Goal: Task Accomplishment & Management: Complete application form

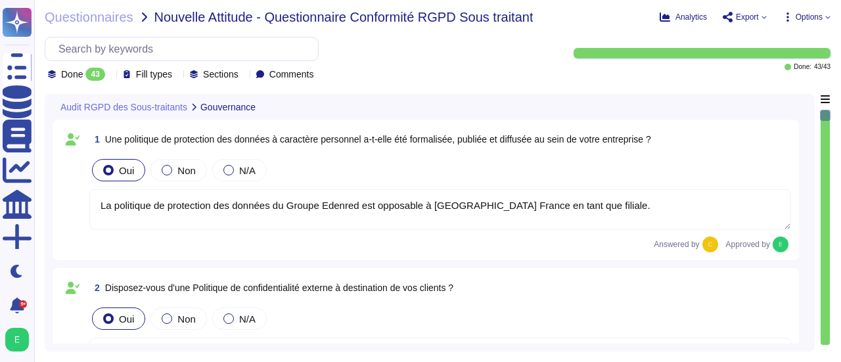
type textarea "La politique de protection des données du Groupe Edenred est opposable à [GEOGR…"
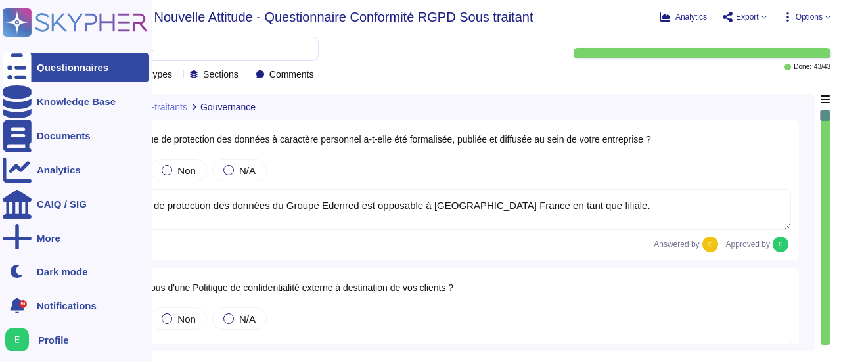
type textarea "Edenred France dispose d'une politique externe de protection des données, détai…"
type textarea "Edenred France a désigné un Délégué à la Protection des Données (DPO), conformé…"
type textarea "Edenred France a organisé le suivi de sa conformité à la réglementation relativ…"
drag, startPoint x: 0, startPoint y: 0, endPoint x: 53, endPoint y: 70, distance: 87.8
click at [53, 70] on div "Questionnaires" at bounding box center [73, 67] width 72 height 10
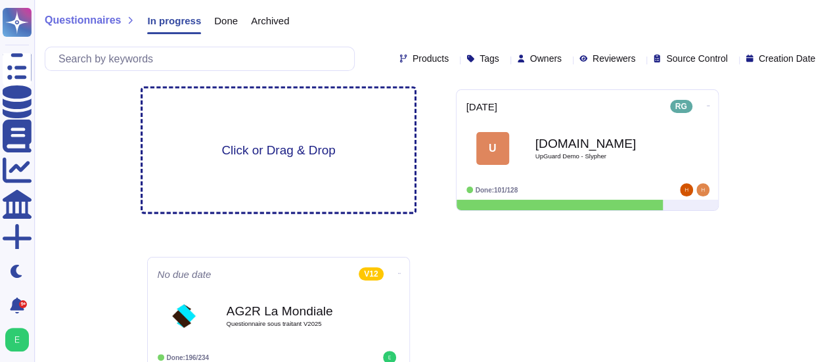
click at [282, 158] on div "Click or Drag & Drop" at bounding box center [279, 151] width 272 height 124
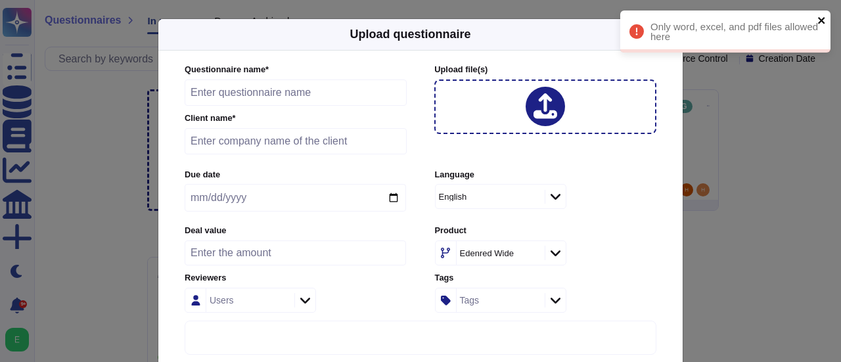
click at [819, 20] on icon "close" at bounding box center [822, 20] width 9 height 11
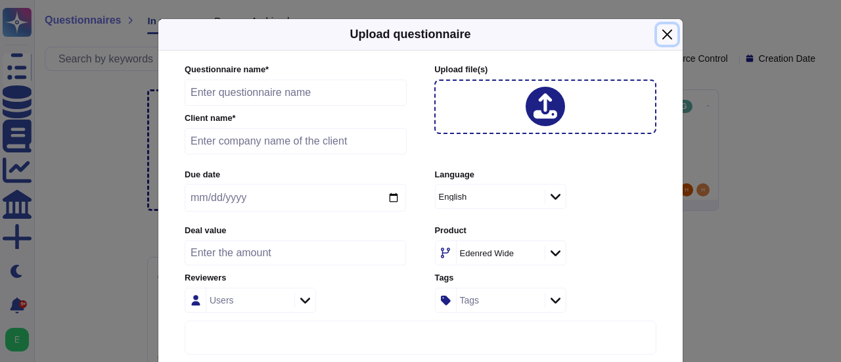
click at [666, 35] on button "Close" at bounding box center [667, 34] width 20 height 20
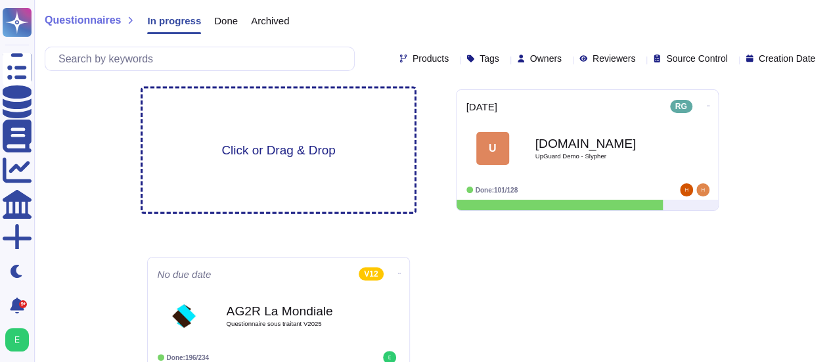
click at [280, 147] on span "Click or Drag & Drop" at bounding box center [278, 150] width 114 height 12
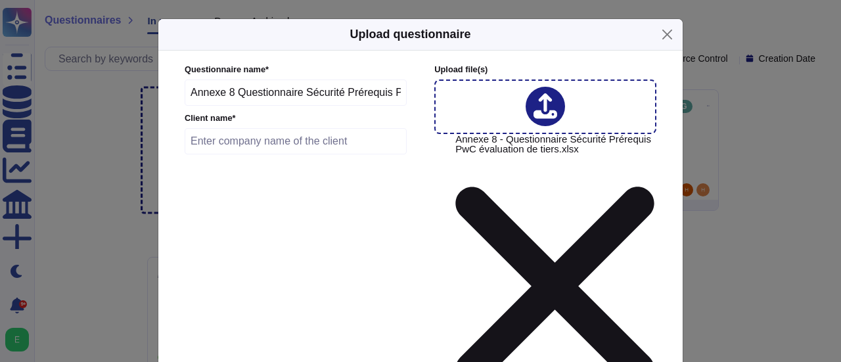
click at [244, 143] on input "text" at bounding box center [296, 141] width 222 height 26
type input "PWC"
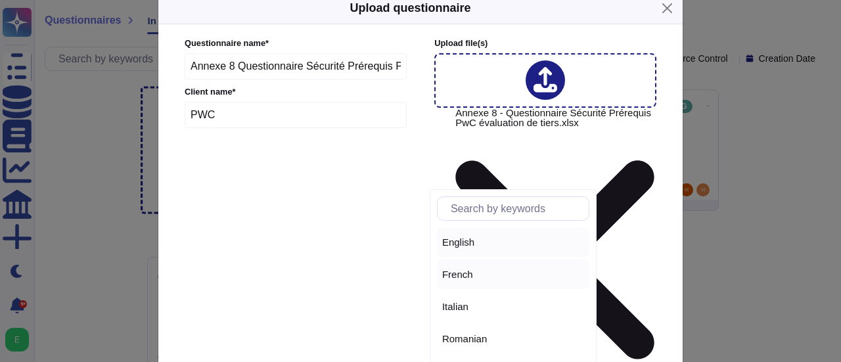
click at [474, 273] on div "French" at bounding box center [513, 275] width 142 height 12
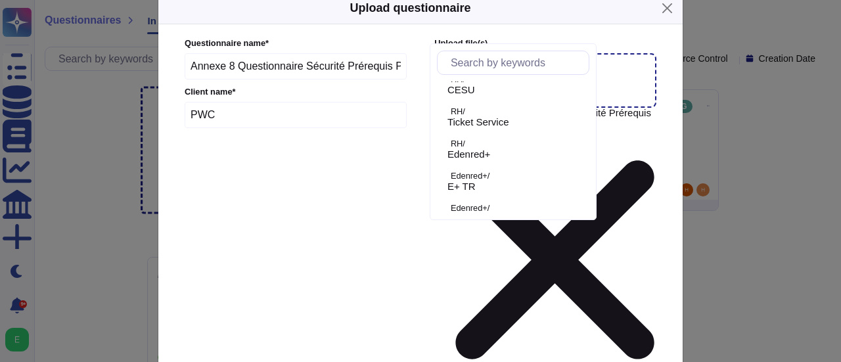
scroll to position [114, 0]
click at [497, 169] on p "Edenred+/" at bounding box center [517, 169] width 133 height 9
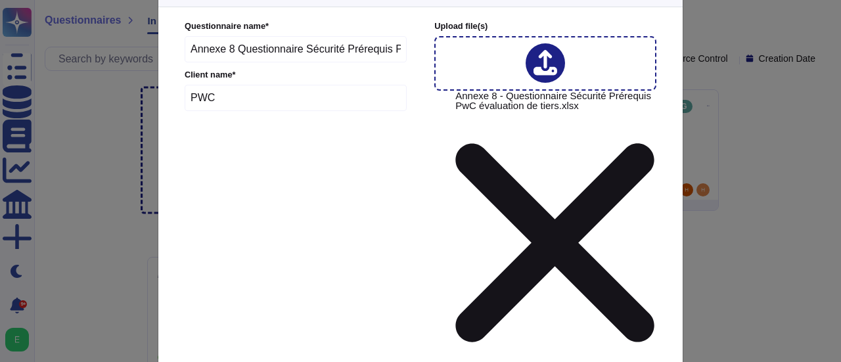
scroll to position [71, 0]
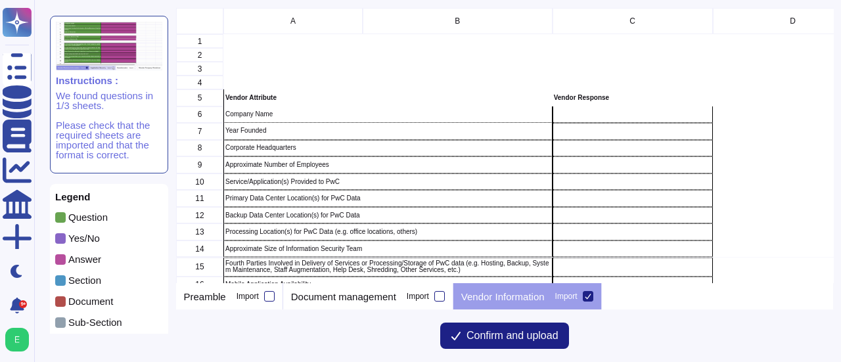
scroll to position [265, 647]
click at [599, 112] on div "grid" at bounding box center [632, 114] width 160 height 17
click at [586, 113] on div "grid" at bounding box center [632, 114] width 160 height 17
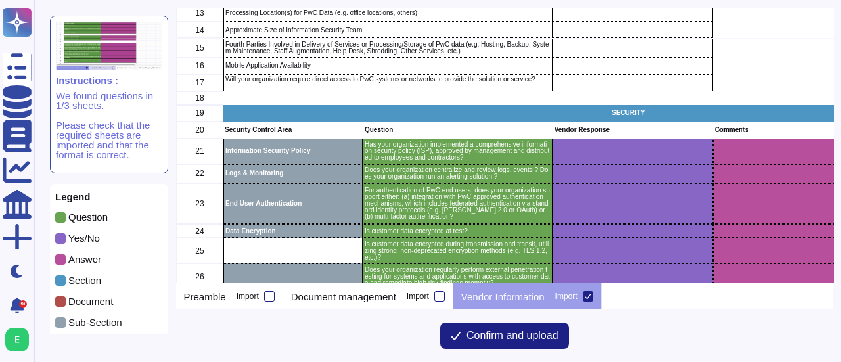
scroll to position [0, 0]
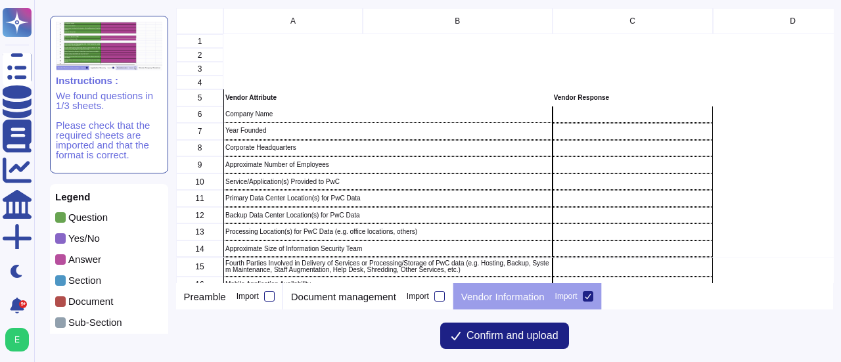
click at [612, 120] on div "grid" at bounding box center [632, 114] width 160 height 17
click at [614, 137] on div "grid" at bounding box center [632, 131] width 160 height 17
click at [311, 112] on p "Company Name" at bounding box center [387, 114] width 325 height 7
click at [323, 176] on div "Service/Application(s) Provided to PwC" at bounding box center [387, 181] width 329 height 17
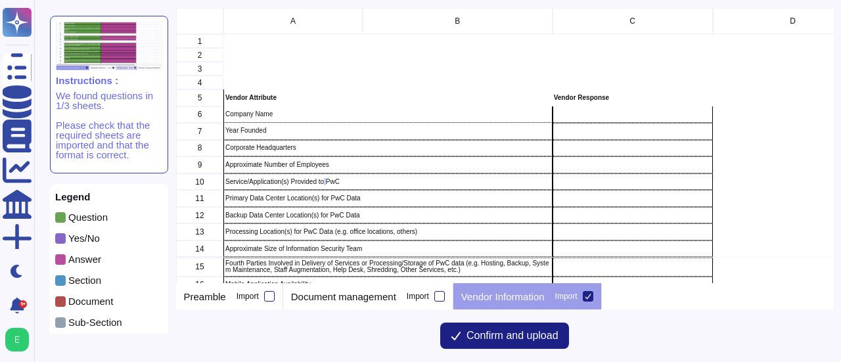
click at [323, 176] on div "Service/Application(s) Provided to PwC" at bounding box center [387, 181] width 329 height 17
click at [593, 183] on div "grid" at bounding box center [632, 181] width 160 height 17
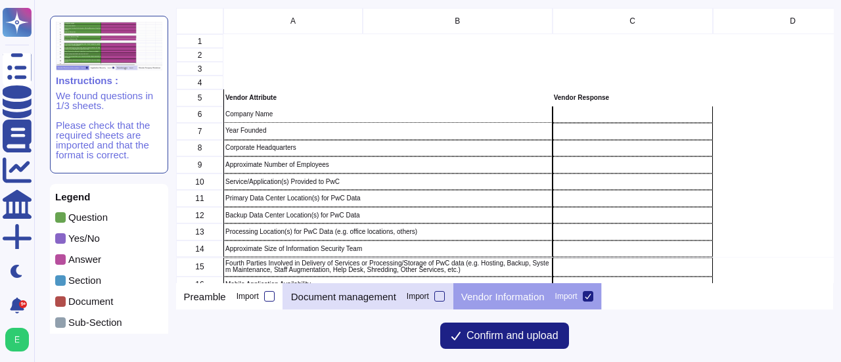
click at [371, 292] on p "Document management" at bounding box center [343, 297] width 105 height 10
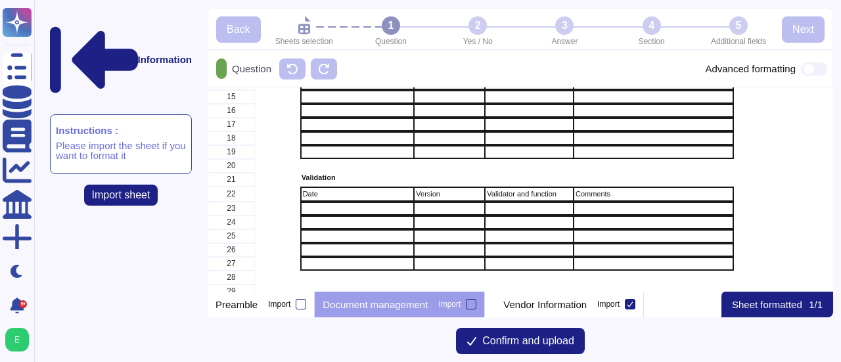
scroll to position [263, 0]
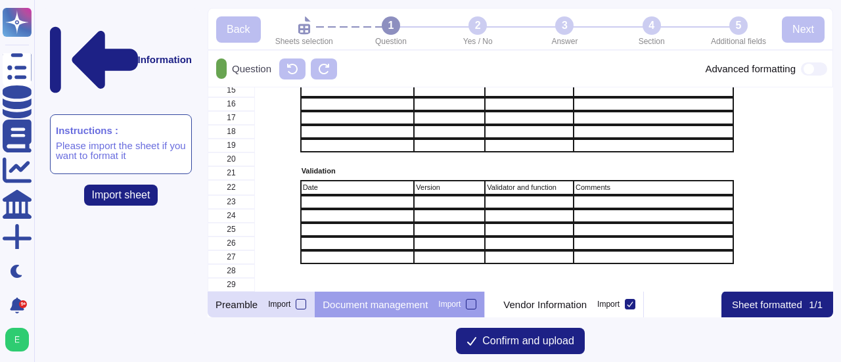
click at [271, 298] on div "Preamble Import" at bounding box center [261, 304] width 107 height 26
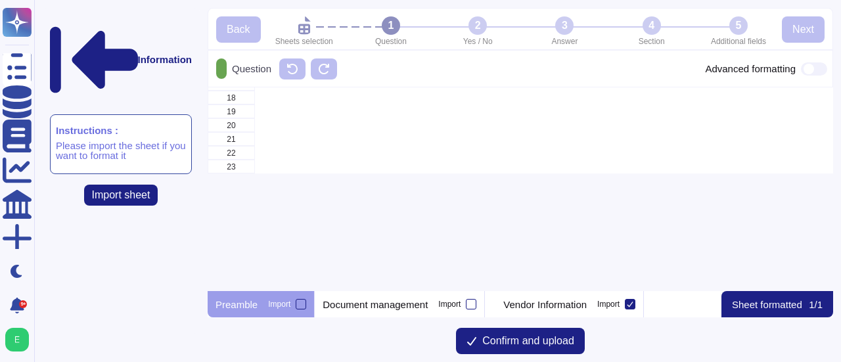
scroll to position [0, 0]
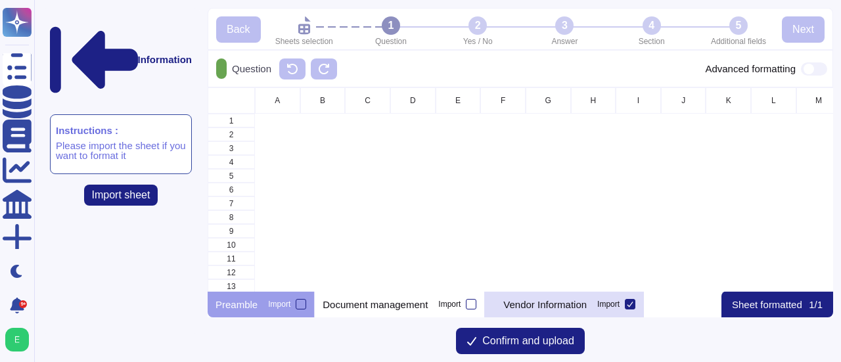
click at [547, 301] on p "Vendor Information" at bounding box center [544, 305] width 83 height 10
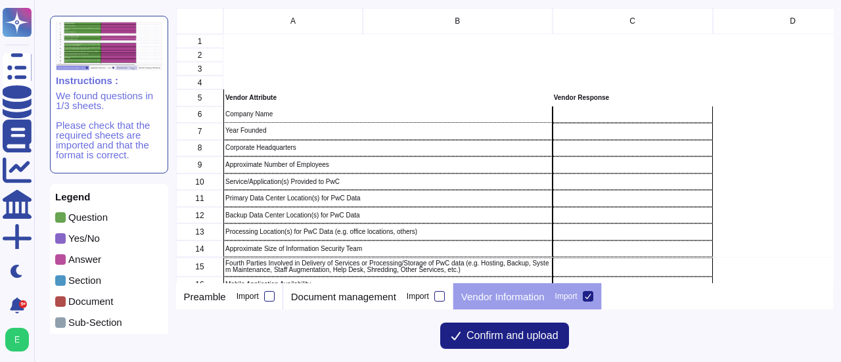
scroll to position [265, 647]
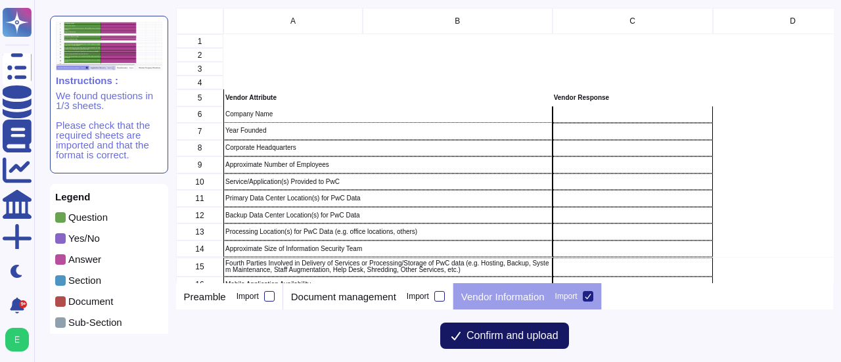
click at [531, 334] on span "Confirm and upload" at bounding box center [513, 336] width 92 height 11
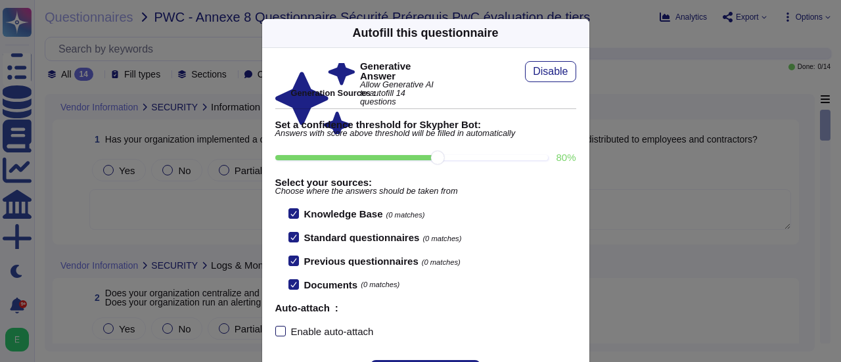
click at [276, 329] on div at bounding box center [280, 331] width 11 height 11
click at [0, 0] on input "Enable auto-attach" at bounding box center [0, 0] width 0 height 0
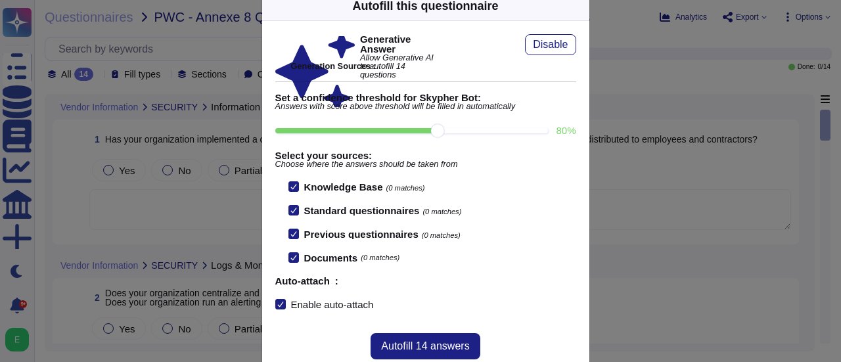
scroll to position [53, 0]
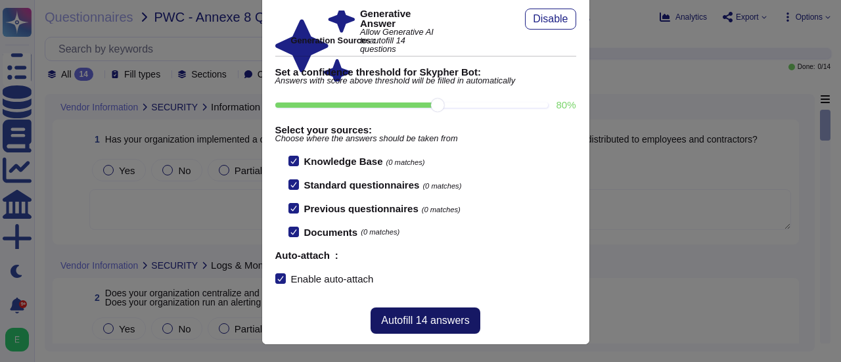
click at [442, 315] on span "Autofill 14 answers" at bounding box center [425, 320] width 88 height 11
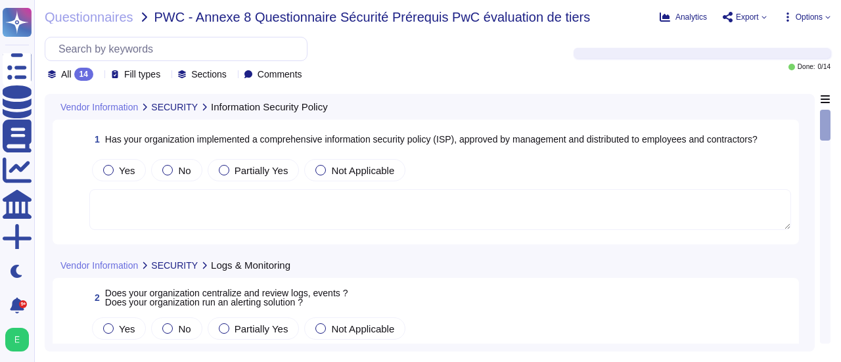
type textarea "Oui, notre organisation a mis en place une Politique de Sécurité de l'Informati…"
type textarea "Oui, notre organisation centralise les journaux et les événements. Nous employo…"
type textarea "Nous supportons l'intégration avec des mécanismes d'authentification approuvés,…"
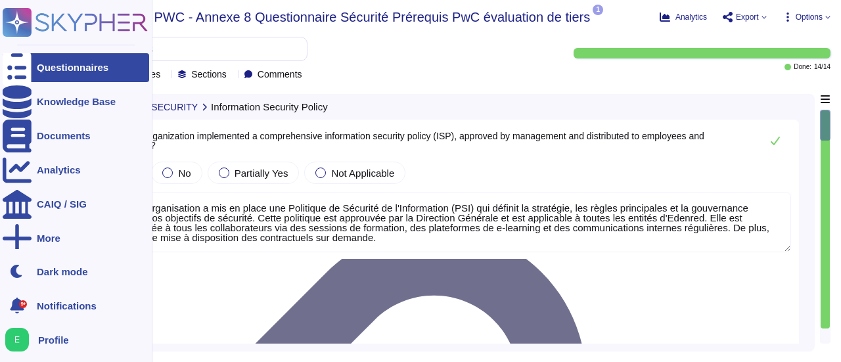
click at [43, 74] on div "Questionnaires" at bounding box center [76, 67] width 147 height 29
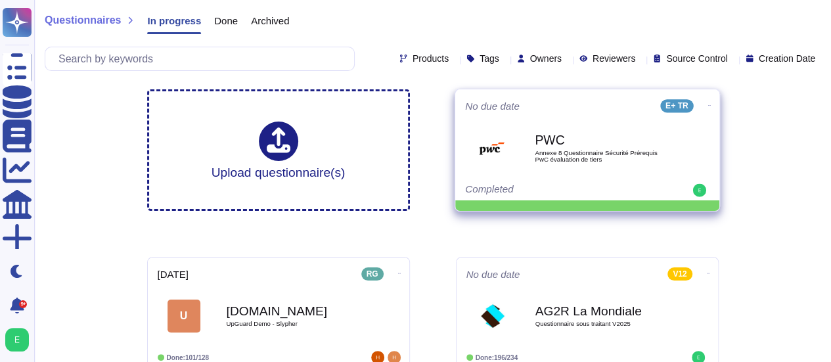
click at [708, 105] on icon at bounding box center [709, 105] width 3 height 1
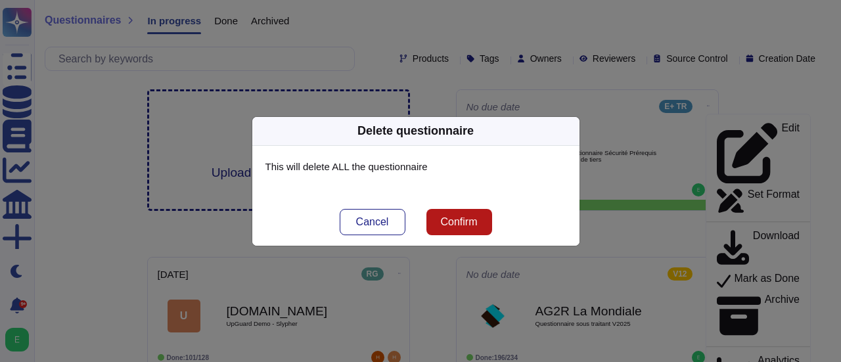
click at [448, 227] on span "Confirm" at bounding box center [458, 222] width 37 height 11
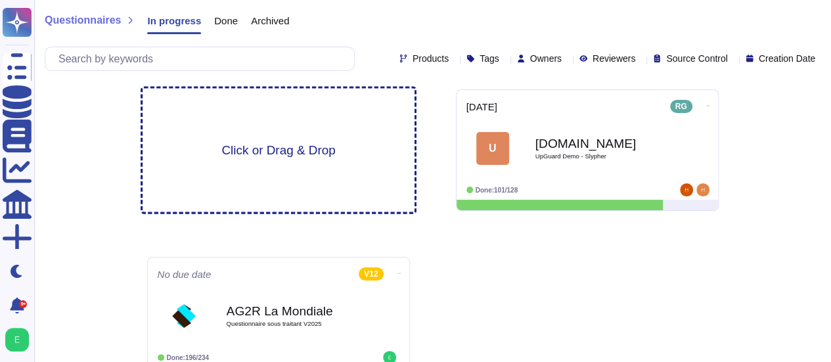
click at [277, 152] on span "Click or Drag & Drop" at bounding box center [278, 150] width 114 height 12
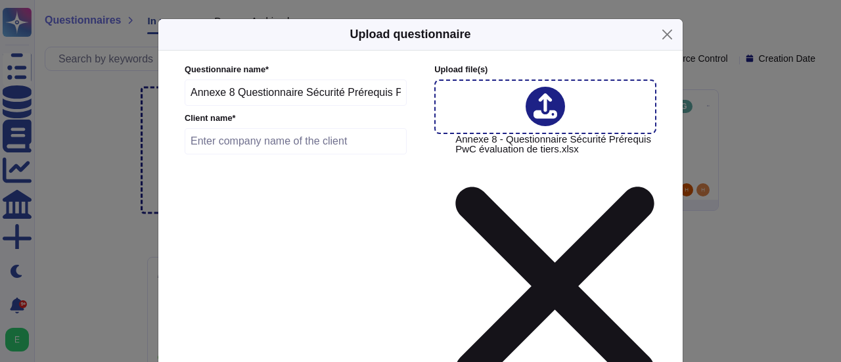
click at [286, 147] on input "text" at bounding box center [296, 141] width 222 height 26
type input "PWC"
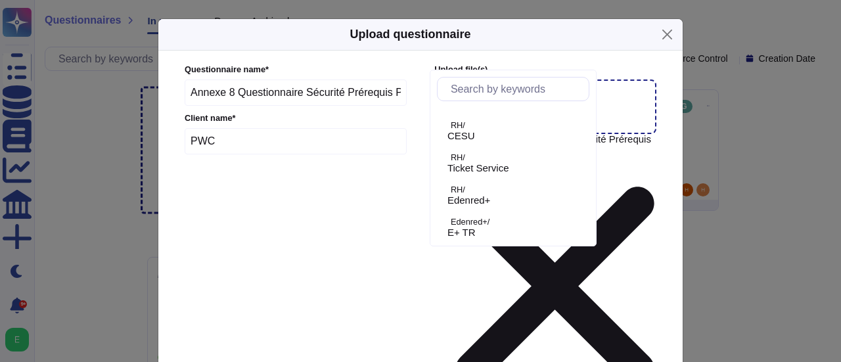
scroll to position [114, 0]
click at [485, 211] on div "Edenred+/ E+ TR" at bounding box center [513, 202] width 152 height 30
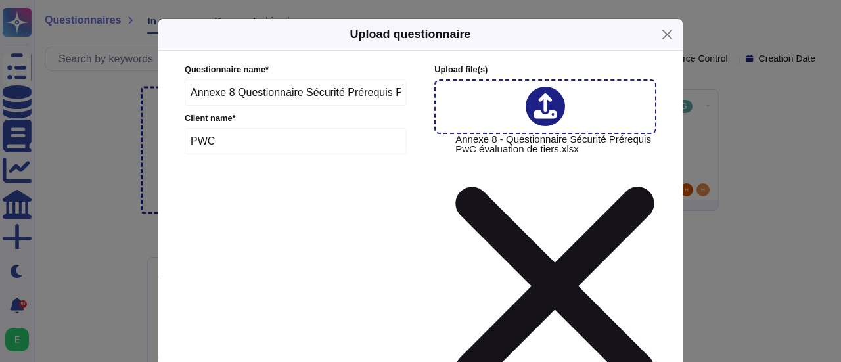
type input "[DATE]"
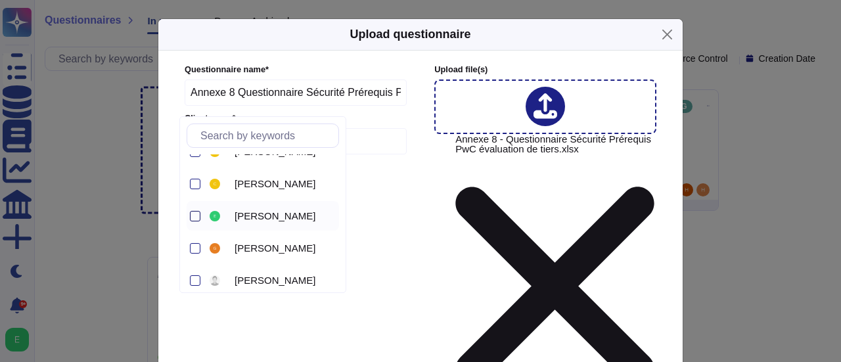
click at [195, 219] on div at bounding box center [195, 216] width 11 height 11
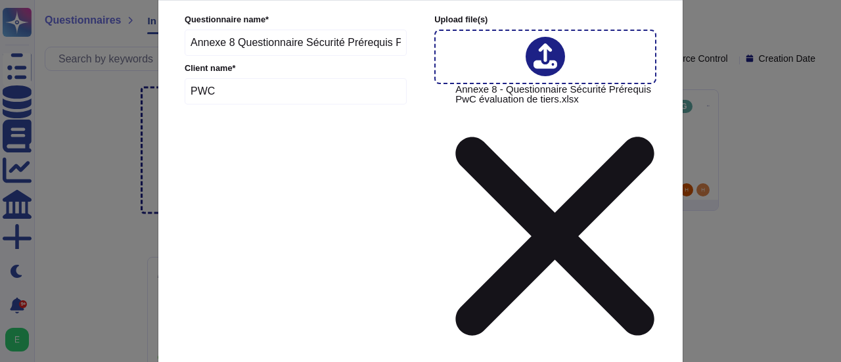
scroll to position [71, 0]
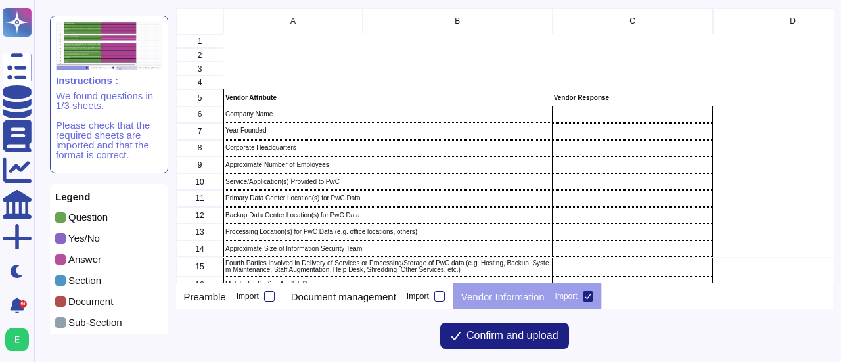
scroll to position [265, 647]
click at [841, 233] on div "Instructions : We found questions in 1/3 sheets. Please check that the required…" at bounding box center [437, 181] width 807 height 362
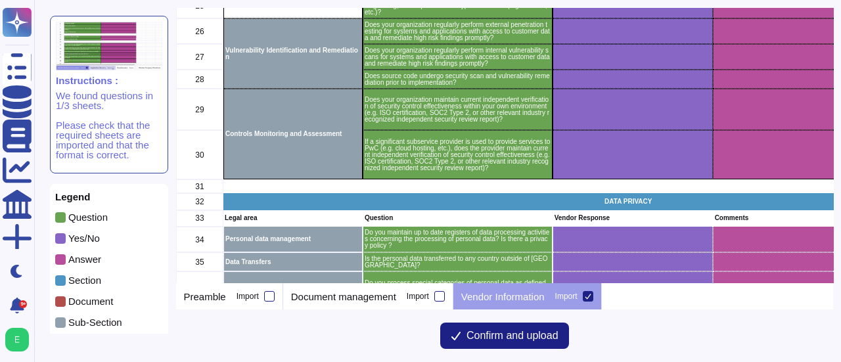
scroll to position [697, 0]
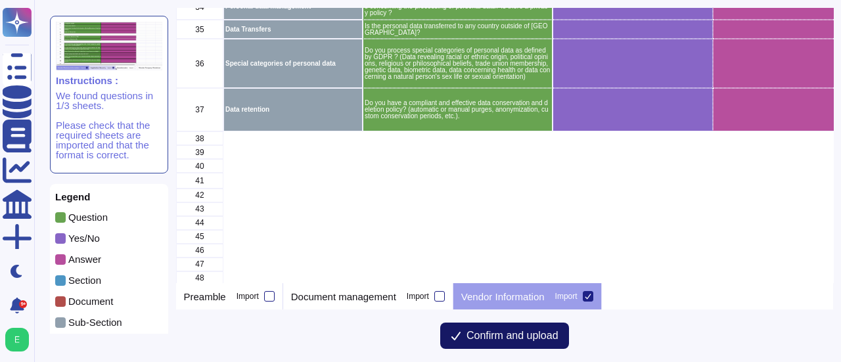
click at [535, 343] on button "Confirm and upload" at bounding box center [504, 336] width 129 height 26
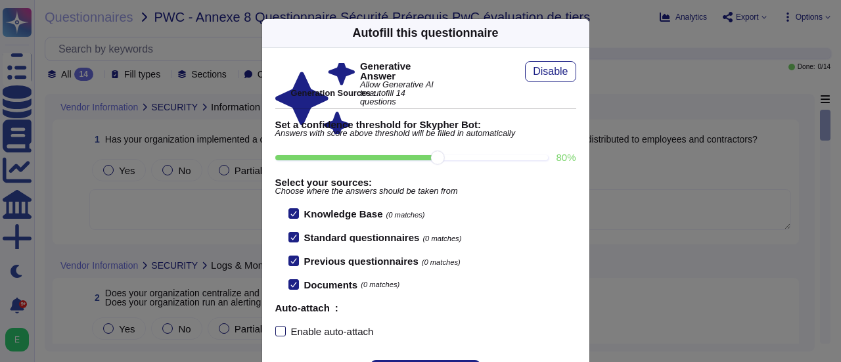
click at [275, 328] on div at bounding box center [280, 331] width 11 height 11
click at [0, 0] on input "Enable auto-attach" at bounding box center [0, 0] width 0 height 0
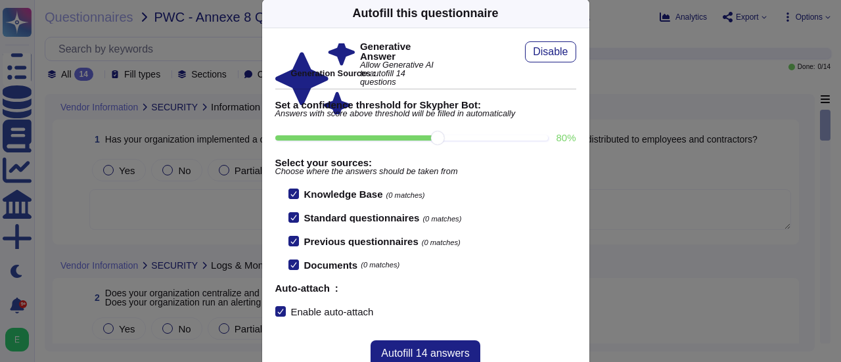
scroll to position [53, 0]
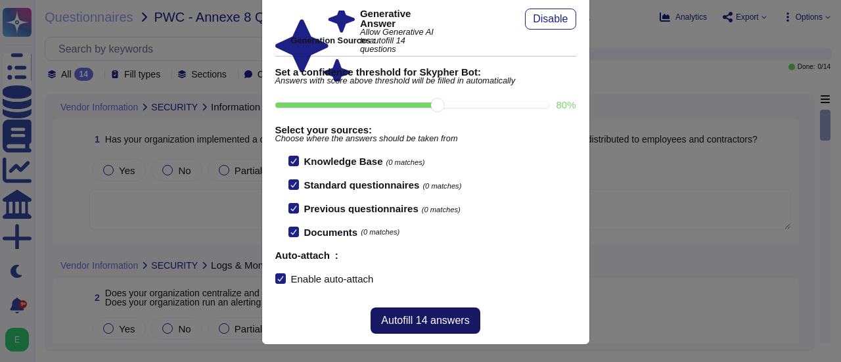
click at [426, 321] on span "Autofill 14 answers" at bounding box center [425, 320] width 88 height 11
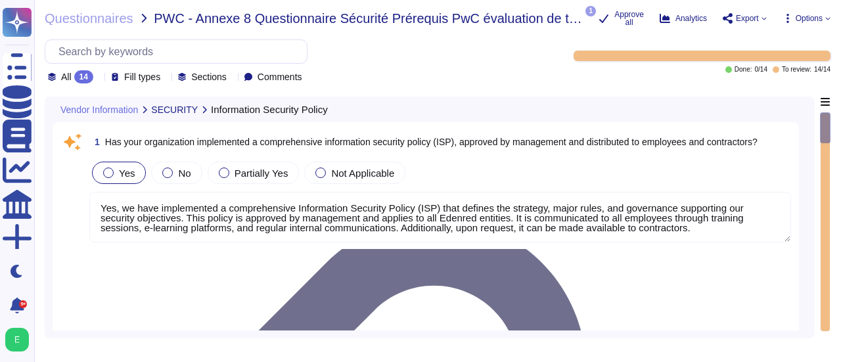
type textarea "Yes, we have implemented a comprehensive Information Security Policy (ISP) that…"
type textarea "Yes, our organization employs a centralized Security Information and Event Mana…"
type textarea "Our organization supports integration with standard identity protocols, includi…"
click at [106, 70] on div "All 14 Fill types Sections Comments" at bounding box center [178, 76] width 260 height 13
click at [99, 78] on icon at bounding box center [99, 78] width 0 height 0
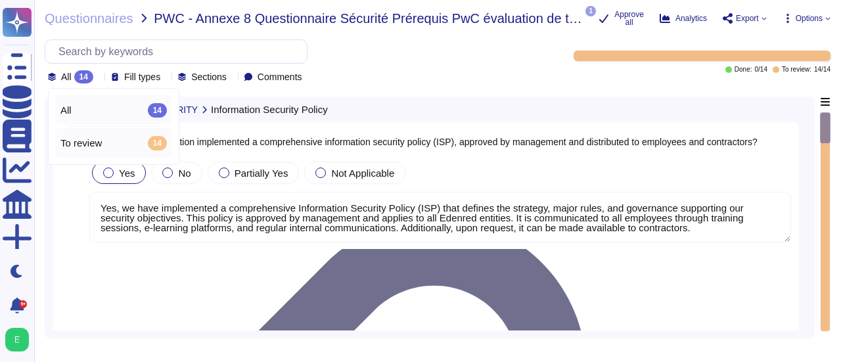
click at [93, 142] on span "To review" at bounding box center [80, 143] width 41 height 12
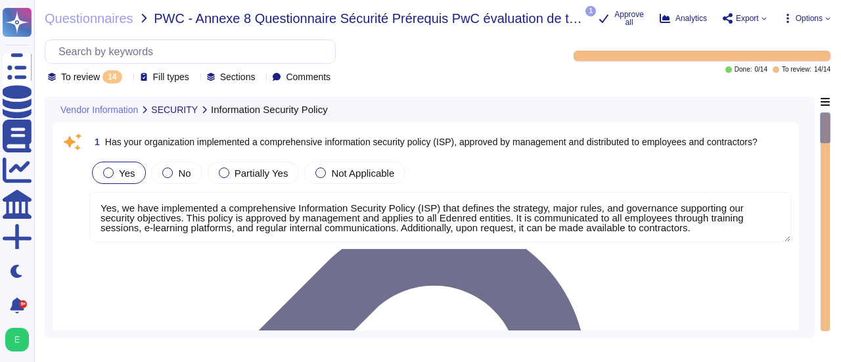
click at [808, 158] on div "Vendor Information SECURITY Information Security Policy 1 Has your organization…" at bounding box center [430, 218] width 770 height 242
click at [814, 149] on div "Vendor Information SECURITY Information Security Policy 1 Has your organization…" at bounding box center [430, 218] width 770 height 242
click at [808, 134] on div "Vendor Information SECURITY Information Security Policy 1 Has your organization…" at bounding box center [430, 218] width 770 height 242
click at [816, 132] on div "Vendor Information SECURITY Information Security Policy 1 Has your organization…" at bounding box center [438, 218] width 786 height 242
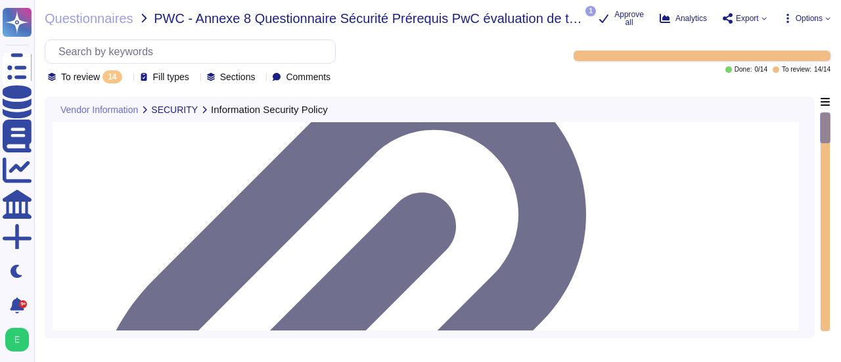
type textarea "Yes, customer data is encrypted at rest. All actively stored data and backups a…"
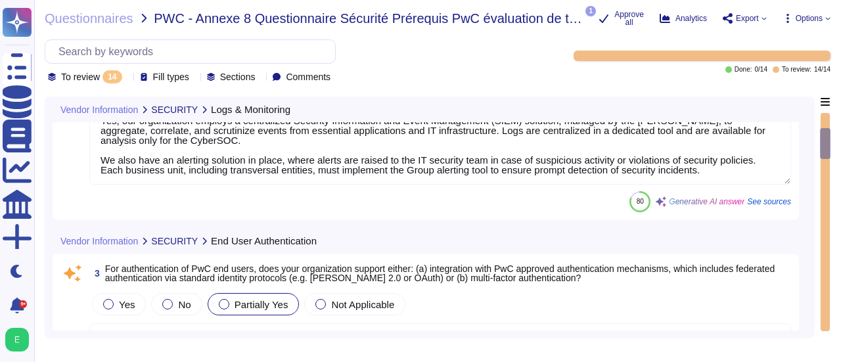
type textarea "Yes, customer data is encrypted during transmission and transit using strong, n…"
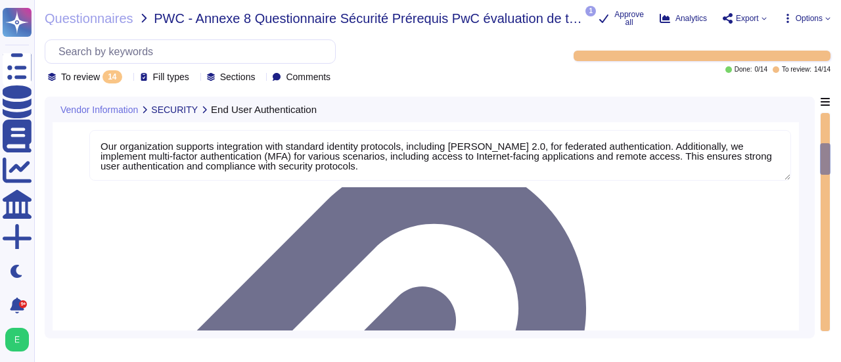
type textarea "Edenred France regularly performs external penetration testing on its systems, …"
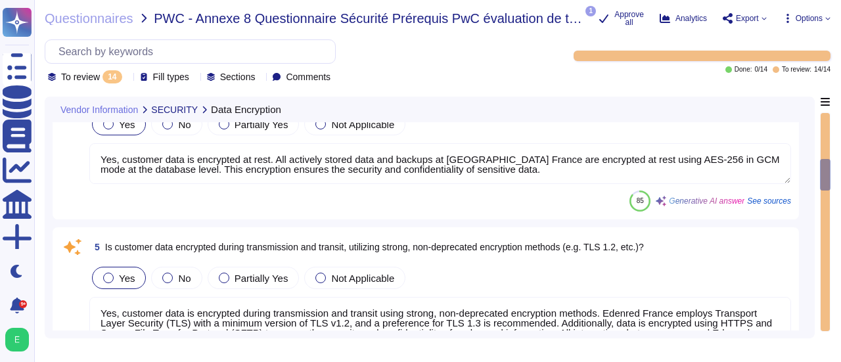
type textarea "Yes, our organization regularly performs internal vulnerability scans for syste…"
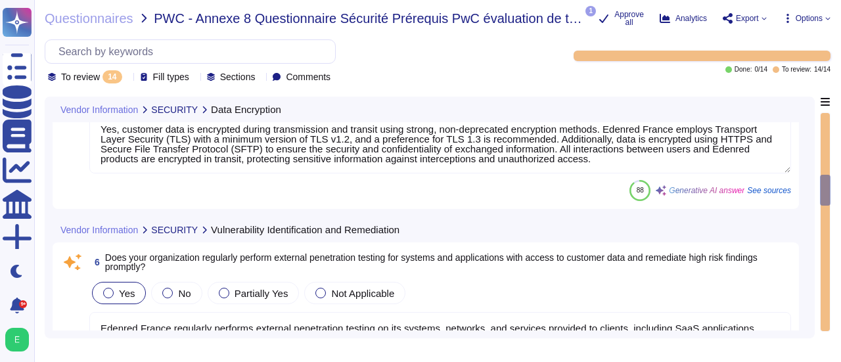
type textarea "Yes, source code undergoes security scans and vulnerability remediation prior t…"
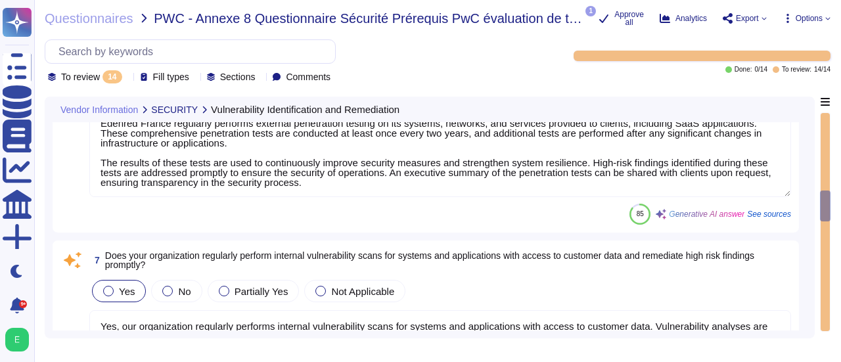
type textarea "Edenred France does not directly hold security certifications such as ISO or SO…"
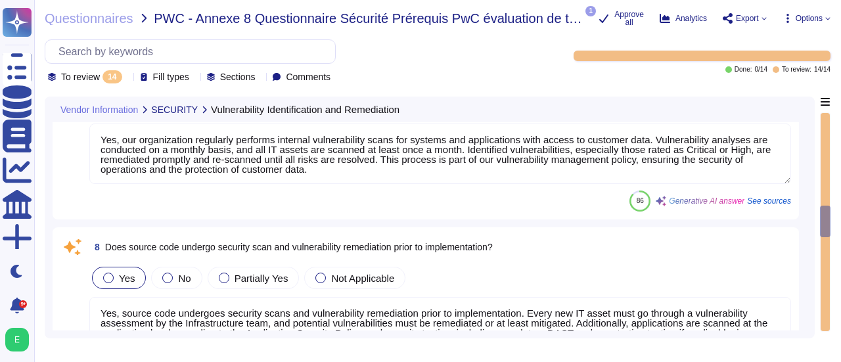
type textarea "Edenred France does not directly hold certifications but relies on certified su…"
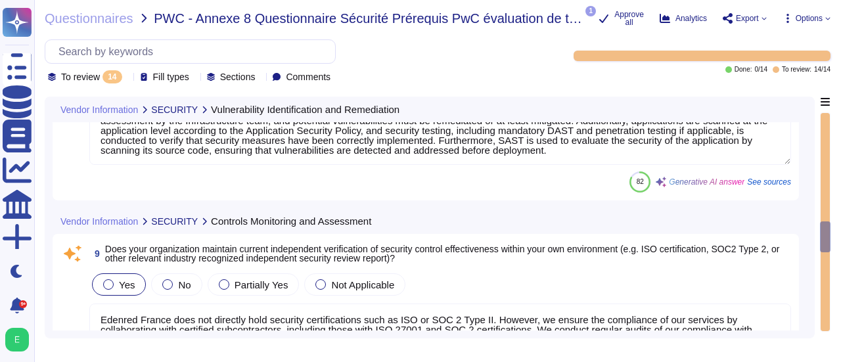
type textarea "Yes, we maintain a register of personal data processing activities for all of o…"
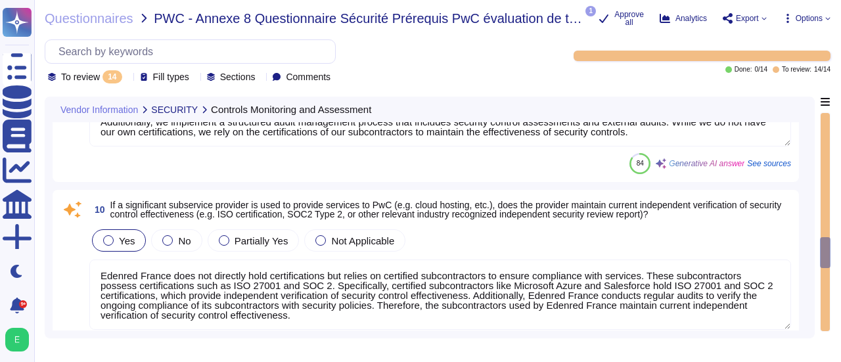
type textarea "Personal data collected for specified purposes will not be transferred outside …"
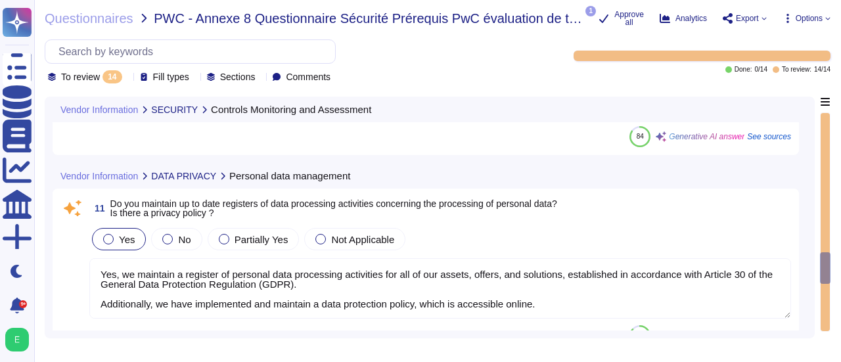
type textarea "We recognize that certain data may be classified as "sensitive," which includes…"
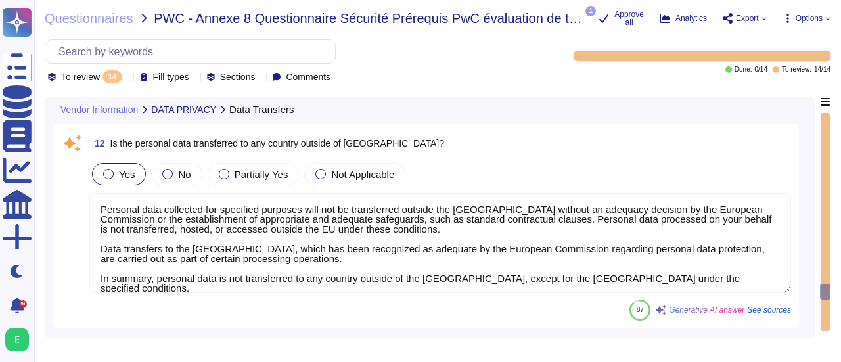
type textarea "Edenred France has a compliant and effective data conservation and deletion pol…"
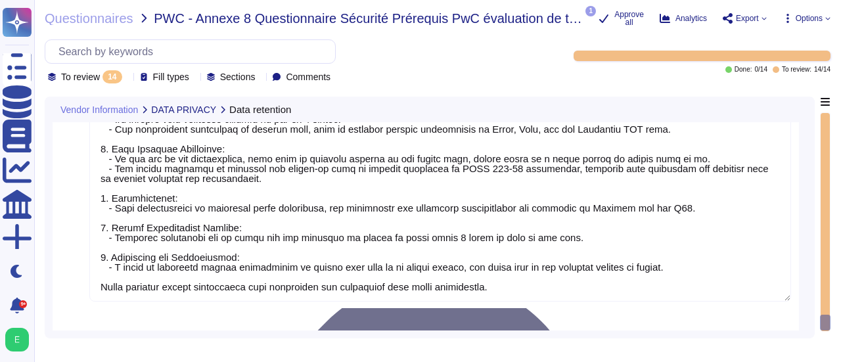
scroll to position [2646, 0]
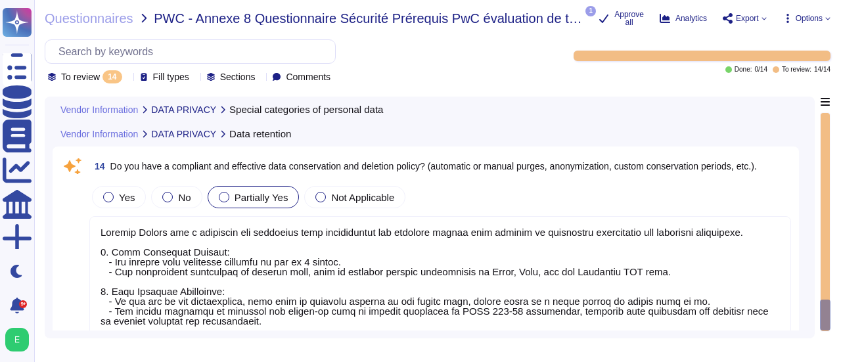
type textarea "We recognize that certain data may be classified as "sensitive," which includes…"
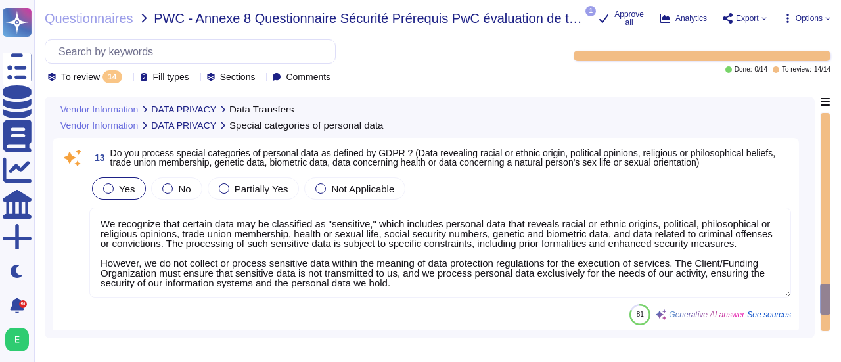
type textarea "Personal data collected for specified purposes will not be transferred outside …"
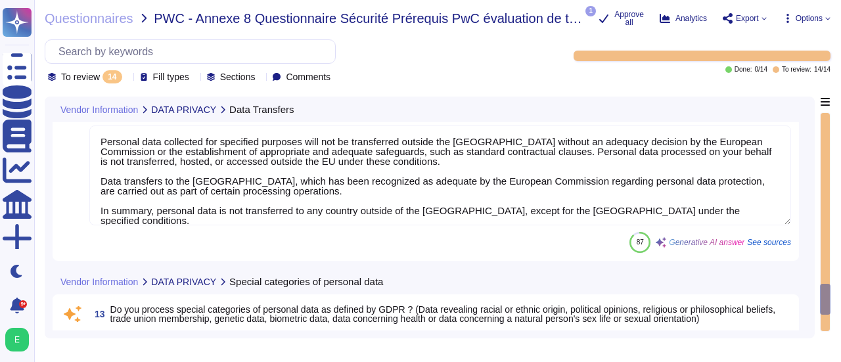
scroll to position [2120, 0]
